Goal: Navigation & Orientation: Find specific page/section

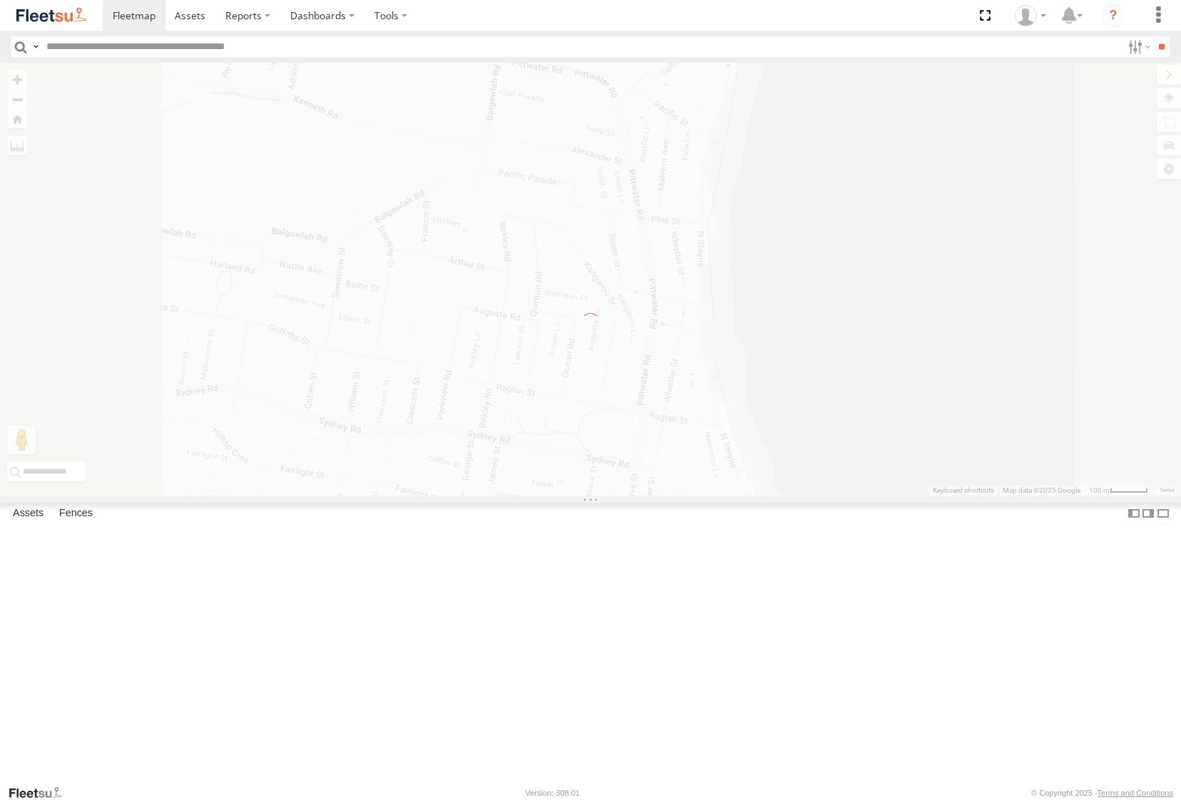
click at [195, 16] on span at bounding box center [190, 16] width 31 height 14
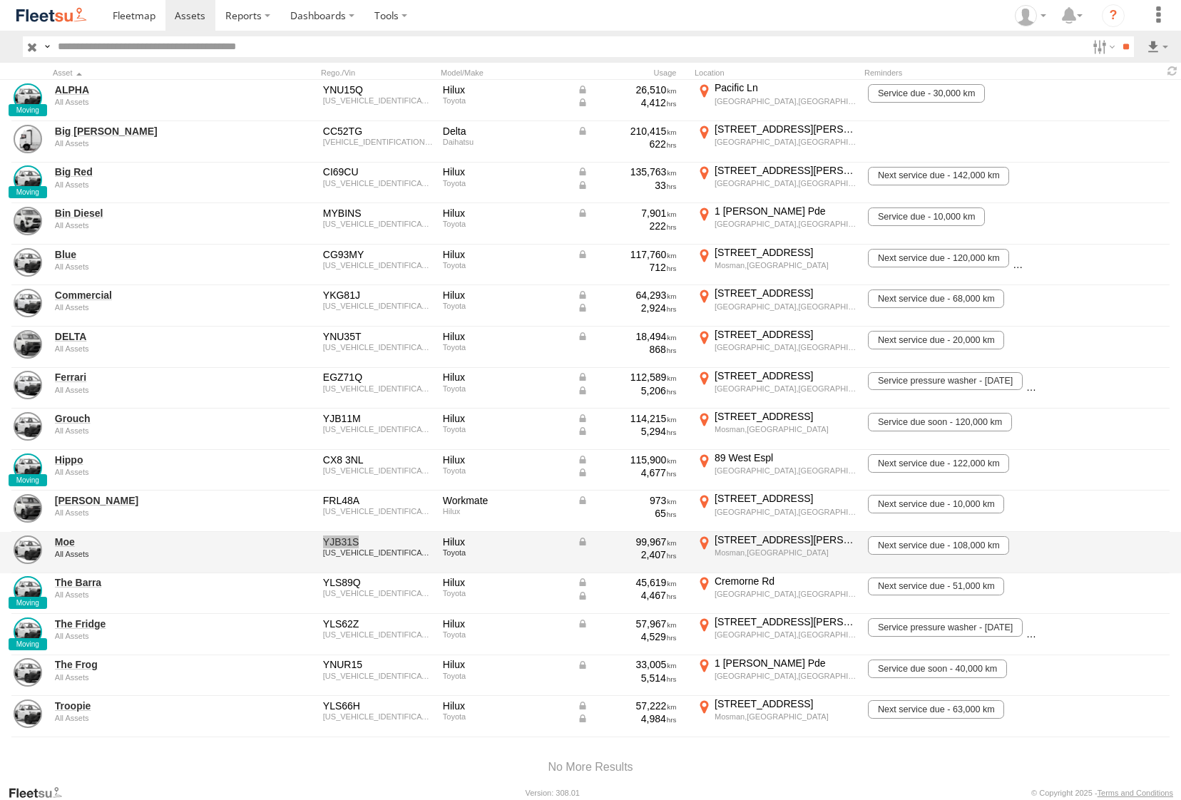
drag, startPoint x: 324, startPoint y: 541, endPoint x: 361, endPoint y: 542, distance: 37.1
click at [361, 542] on div "YJB31S" at bounding box center [378, 542] width 110 height 13
copy div "YJB31S"
